Goal: Find specific page/section: Find specific page/section

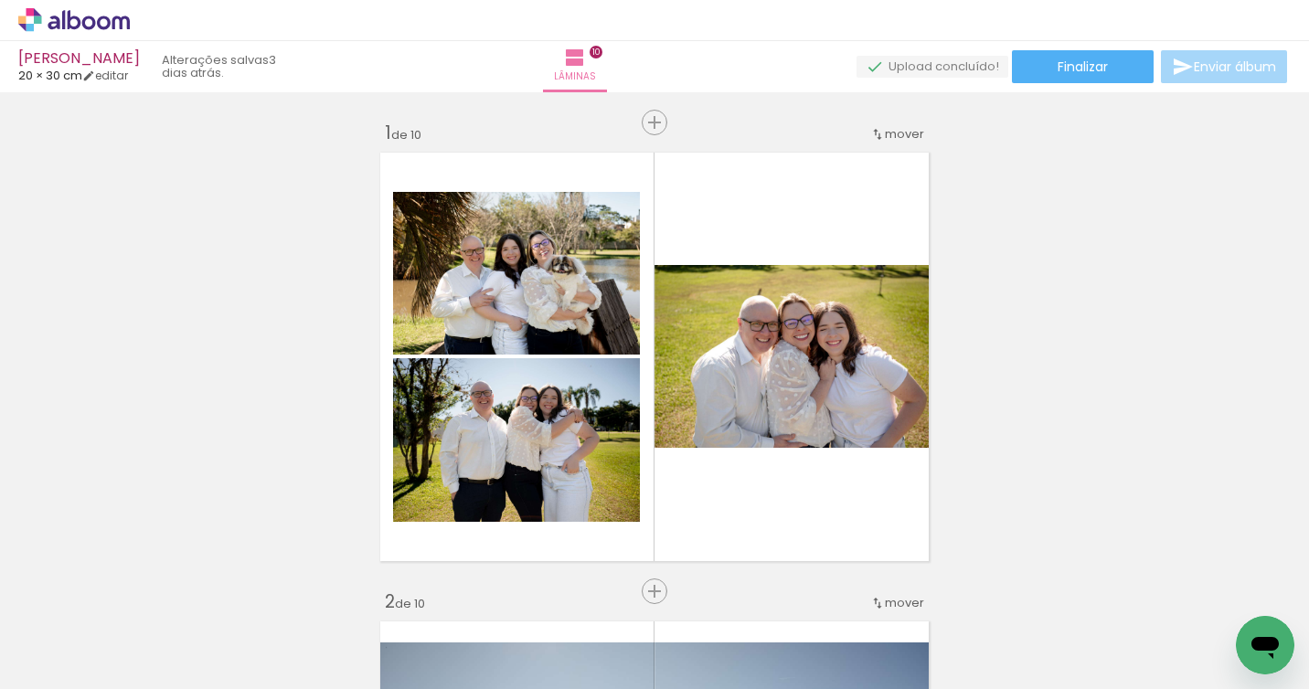
click at [84, 14] on icon at bounding box center [73, 20] width 111 height 24
